Goal: Information Seeking & Learning: Learn about a topic

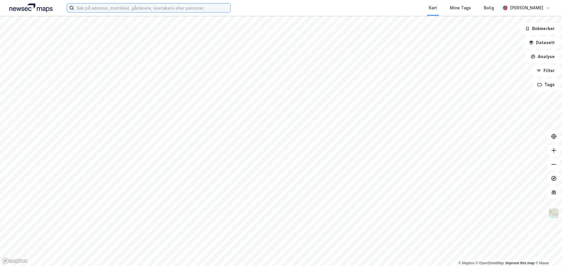
click at [130, 11] on input at bounding box center [152, 8] width 156 height 9
paste input "[PERSON_NAME]"
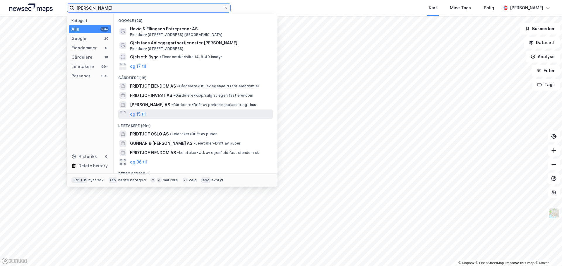
scroll to position [29, 0]
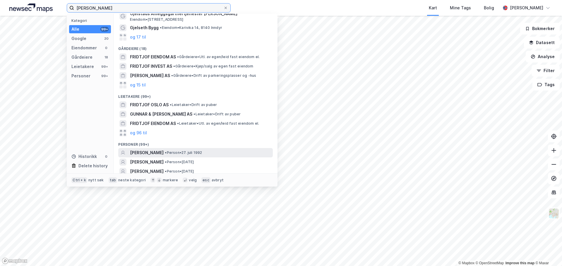
type input "[PERSON_NAME]"
click at [163, 152] on span "[PERSON_NAME]" at bounding box center [147, 152] width 34 height 7
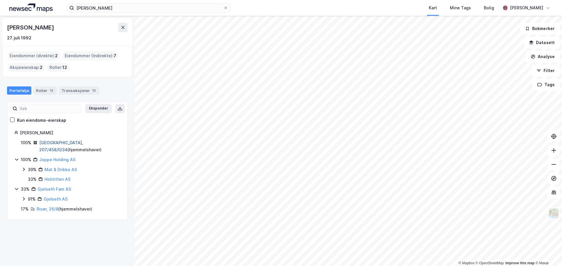
click at [61, 144] on link "[GEOGRAPHIC_DATA], 207/458/0/34" at bounding box center [61, 146] width 44 height 12
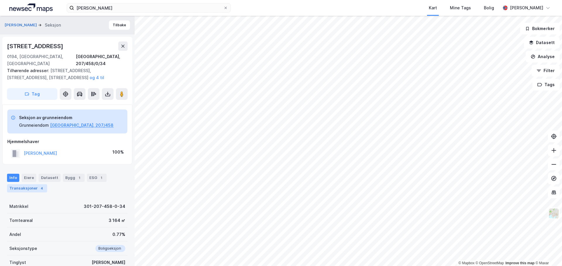
click at [29, 185] on div "Transaksjoner 4" at bounding box center [27, 189] width 40 height 8
